Goal: Information Seeking & Learning: Learn about a topic

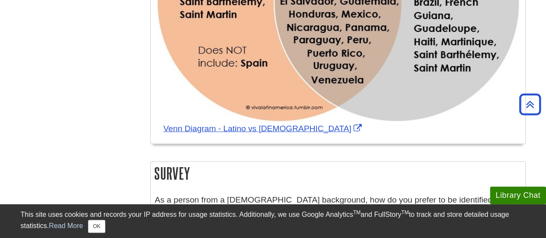
scroll to position [851, 0]
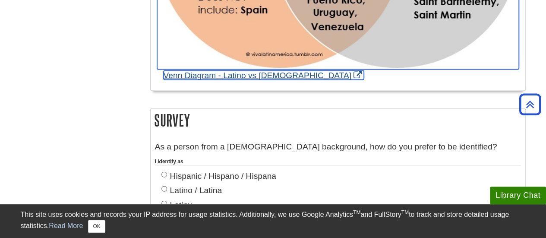
click at [267, 71] on link "Venn Diagram - Latino vs [DEMOGRAPHIC_DATA]" at bounding box center [264, 75] width 200 height 9
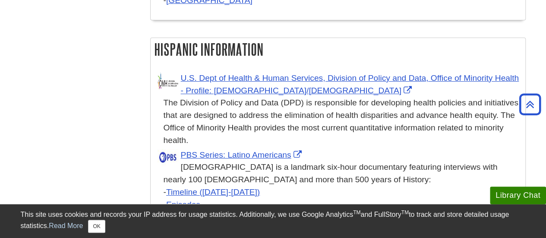
scroll to position [1535, 0]
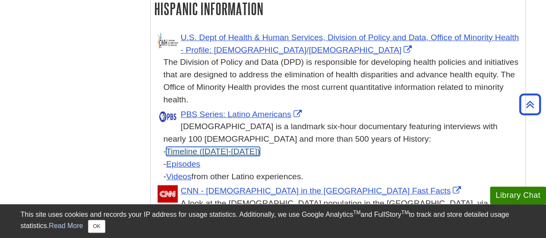
click at [204, 147] on link "Timeline ([DATE]-[DATE])" at bounding box center [213, 151] width 94 height 9
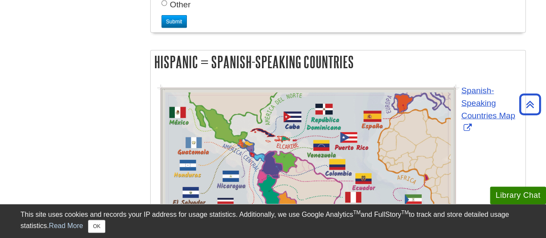
scroll to position [1136, 0]
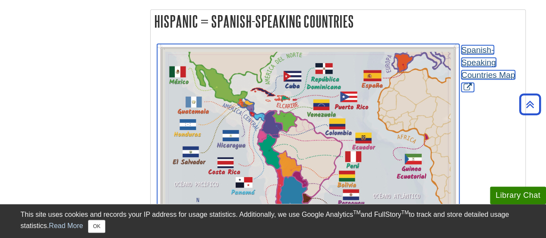
click at [494, 45] on link "Spanish-Speaking Countries Map" at bounding box center [489, 68] width 54 height 46
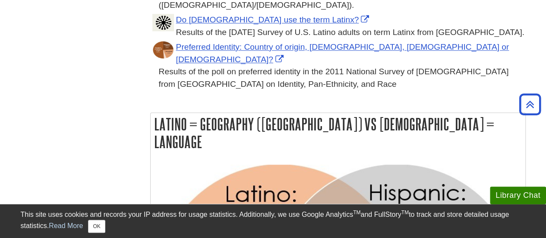
scroll to position [543, 0]
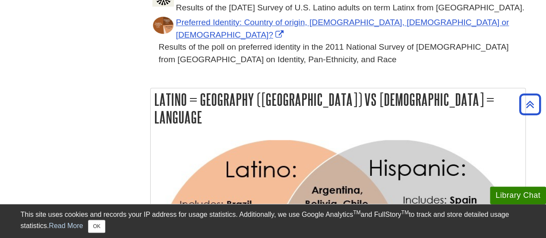
drag, startPoint x: 155, startPoint y: 62, endPoint x: 459, endPoint y: 60, distance: 304.8
click at [459, 88] on h2 "Latino = Geography ([GEOGRAPHIC_DATA]) vs [DEMOGRAPHIC_DATA] = Language" at bounding box center [338, 108] width 375 height 41
copy h2 "Latino = Geography ([GEOGRAPHIC_DATA]) vs [DEMOGRAPHIC_DATA] = Language"
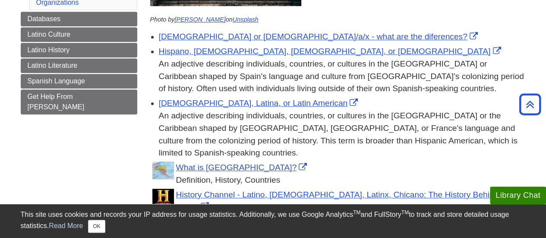
scroll to position [264, 0]
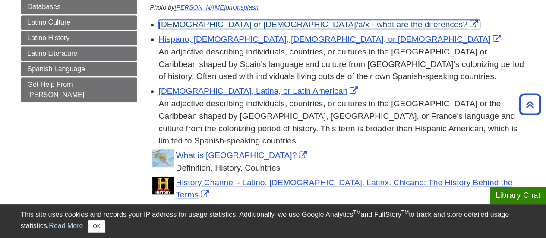
click at [265, 24] on link "[DEMOGRAPHIC_DATA] or [DEMOGRAPHIC_DATA]/a/x - what are the diferences?" at bounding box center [319, 24] width 321 height 9
